Goal: Task Accomplishment & Management: Use online tool/utility

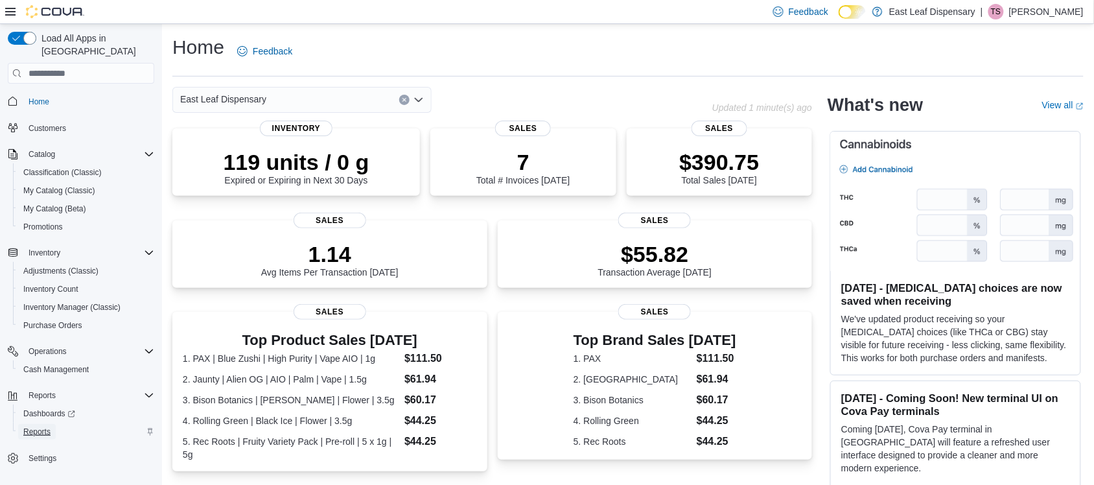
click at [25, 426] on span "Reports" at bounding box center [36, 431] width 27 height 10
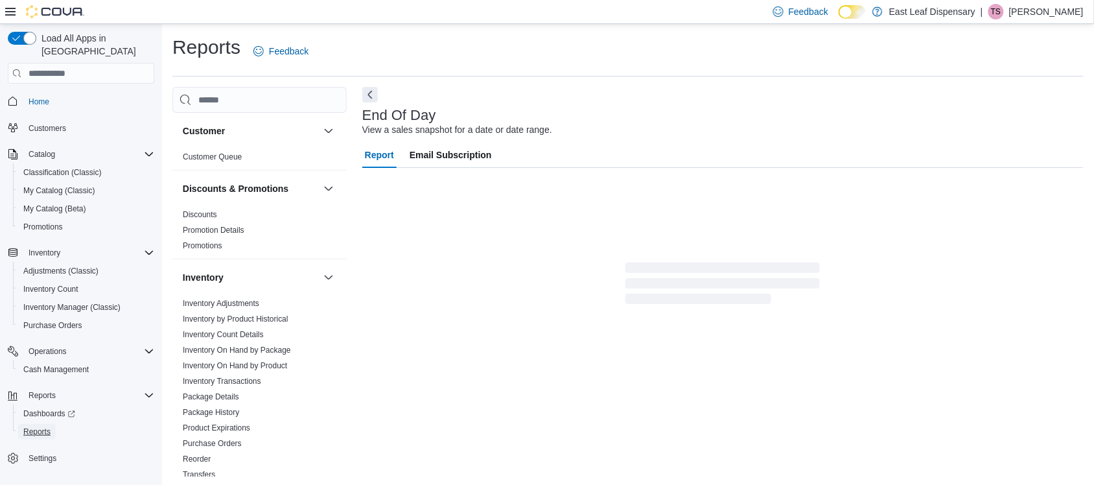
scroll to position [2, 0]
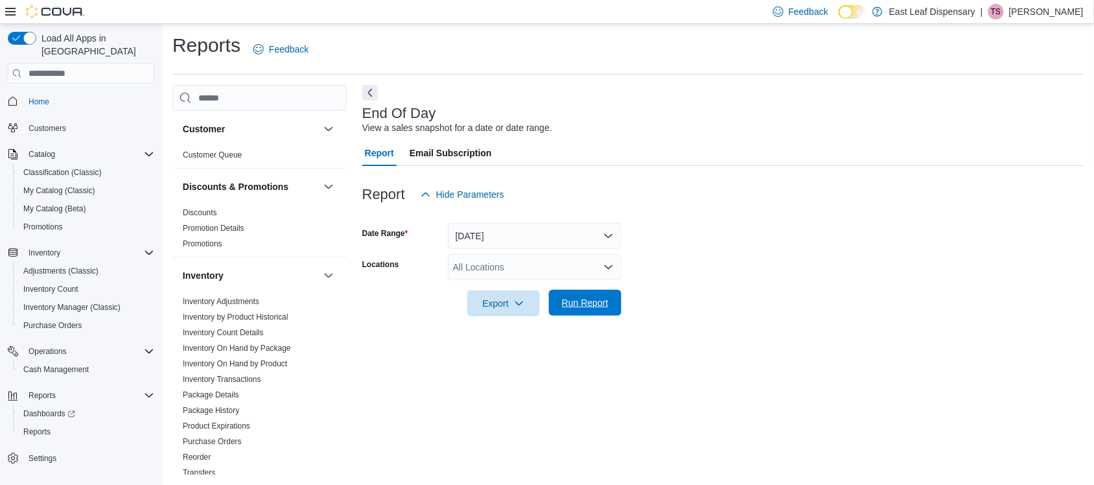
click at [603, 305] on span "Run Report" at bounding box center [585, 302] width 47 height 13
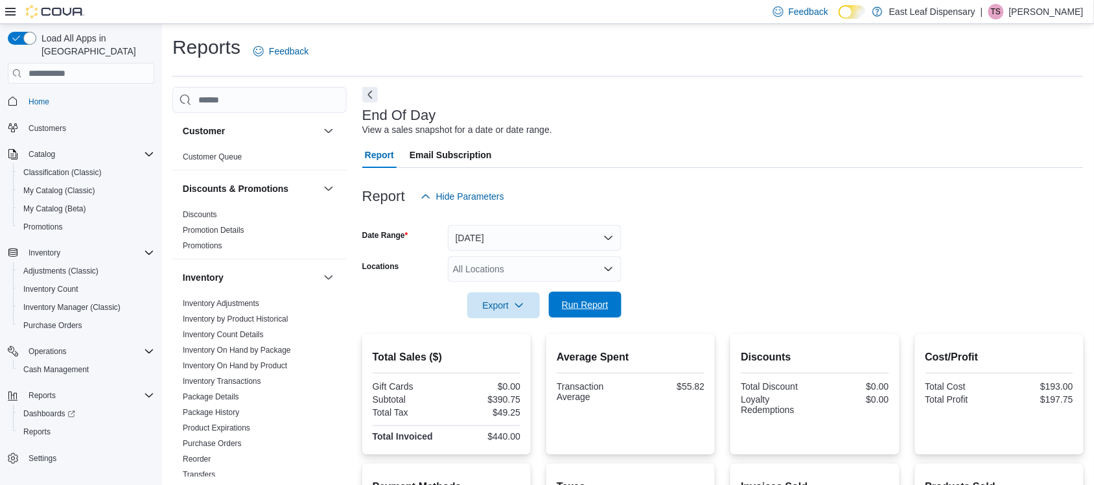
click at [598, 315] on span "Run Report" at bounding box center [585, 305] width 57 height 26
click at [575, 302] on span "Run Report" at bounding box center [585, 304] width 47 height 13
